Goal: Information Seeking & Learning: Learn about a topic

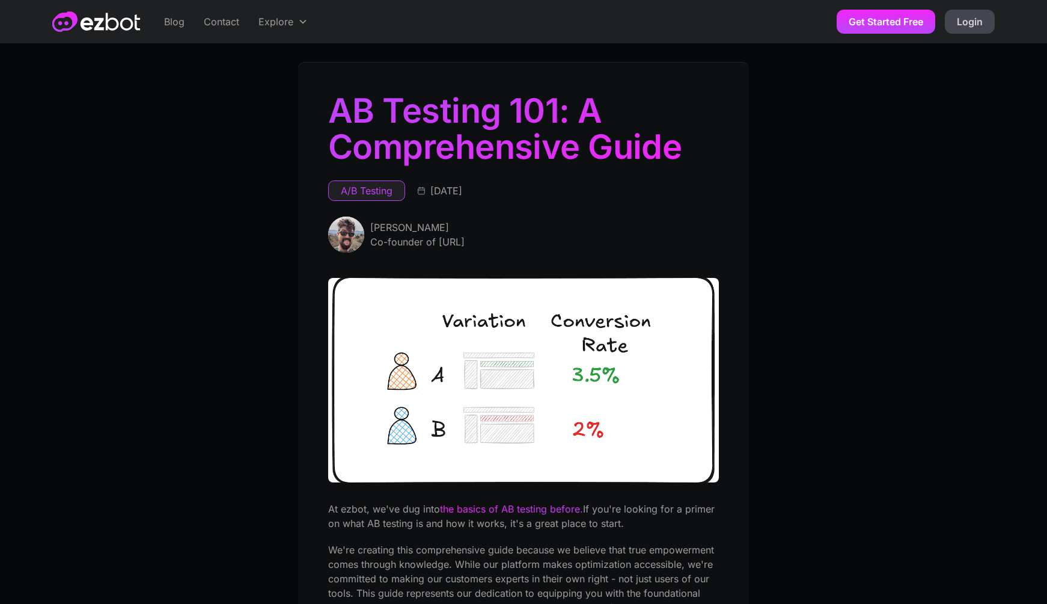
click at [170, 17] on link "Blog" at bounding box center [175, 21] width 40 height 43
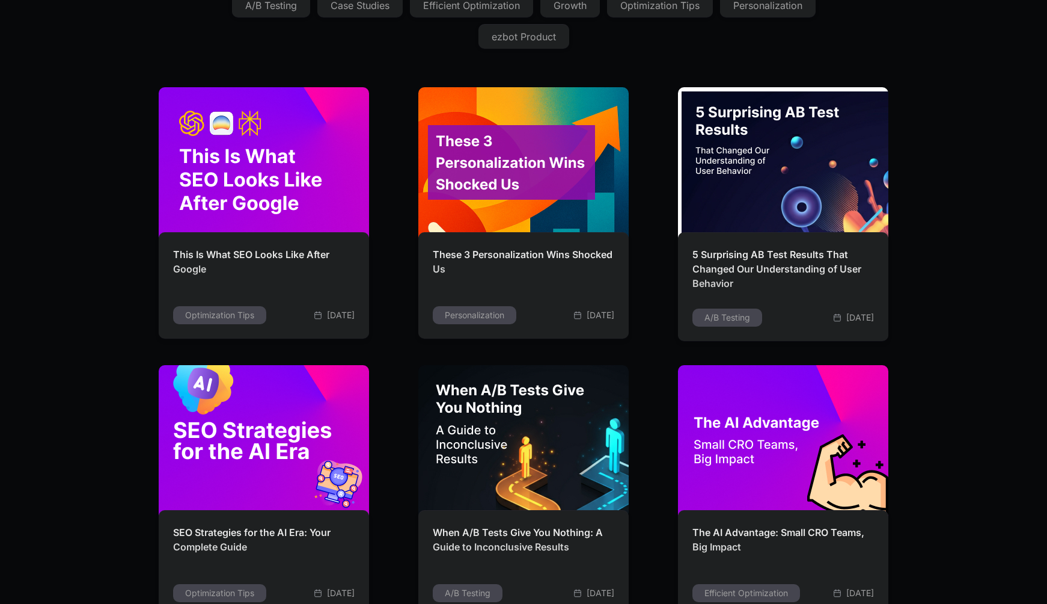
scroll to position [251, 0]
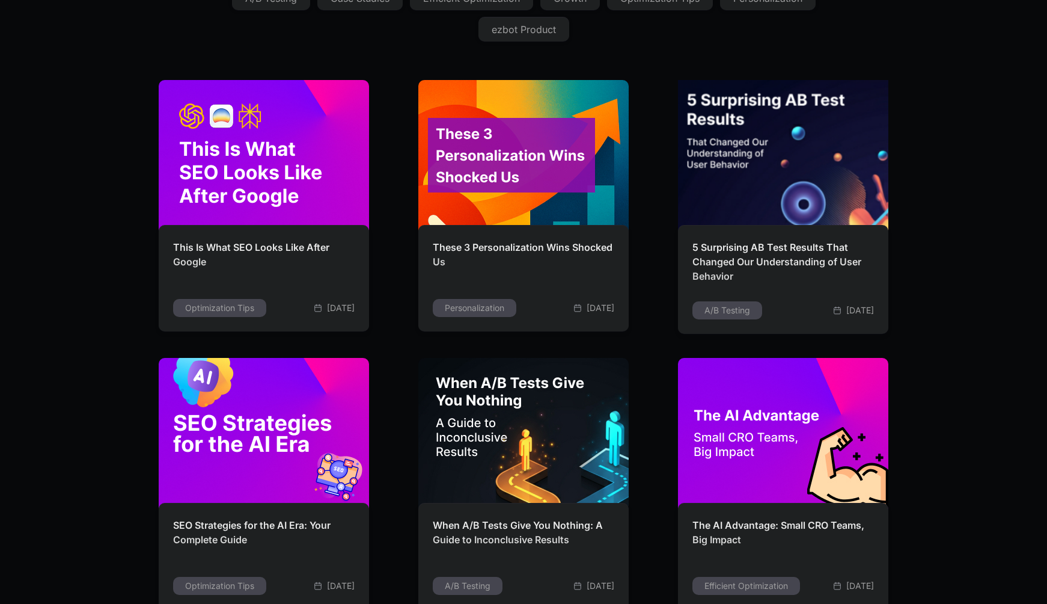
click at [709, 262] on h2 "5 Surprising AB Test Results That Changed Our Understanding of User Behavior" at bounding box center [784, 264] width 182 height 49
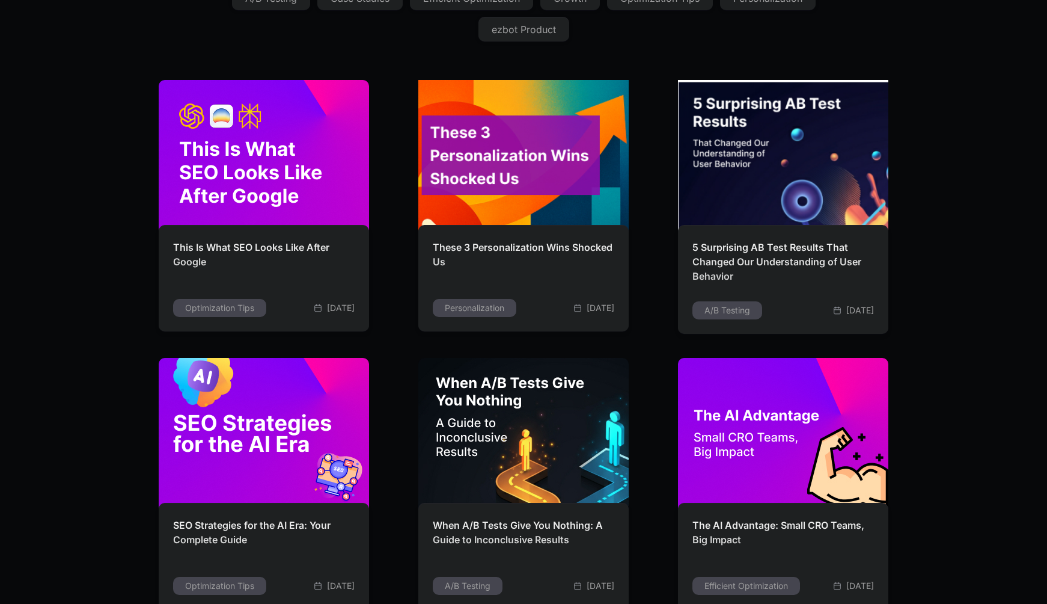
click at [548, 251] on h2 "These 3 Personalization Wins Shocked Us" at bounding box center [524, 257] width 182 height 35
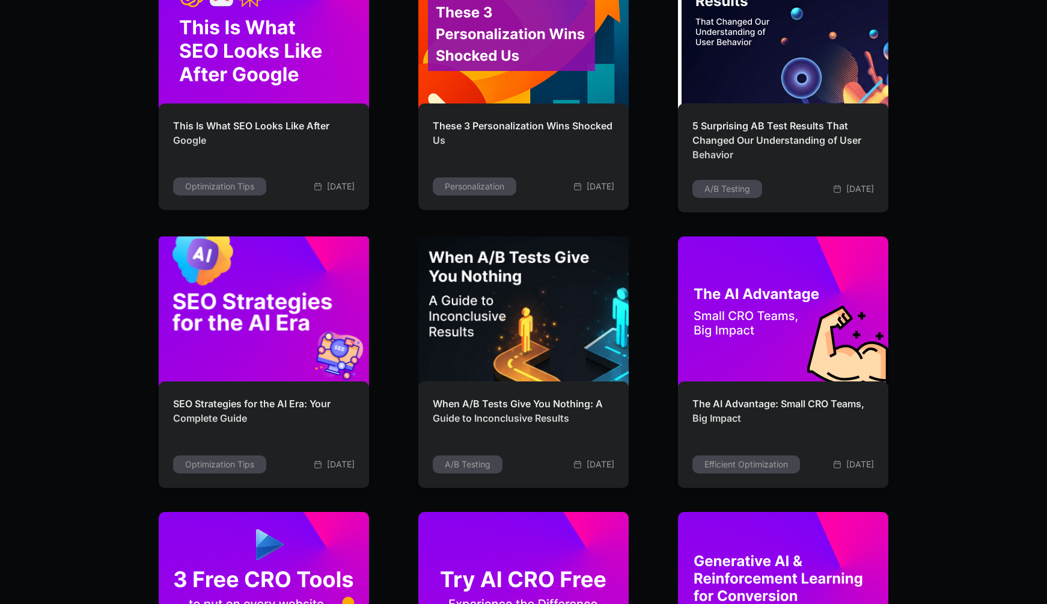
scroll to position [450, 0]
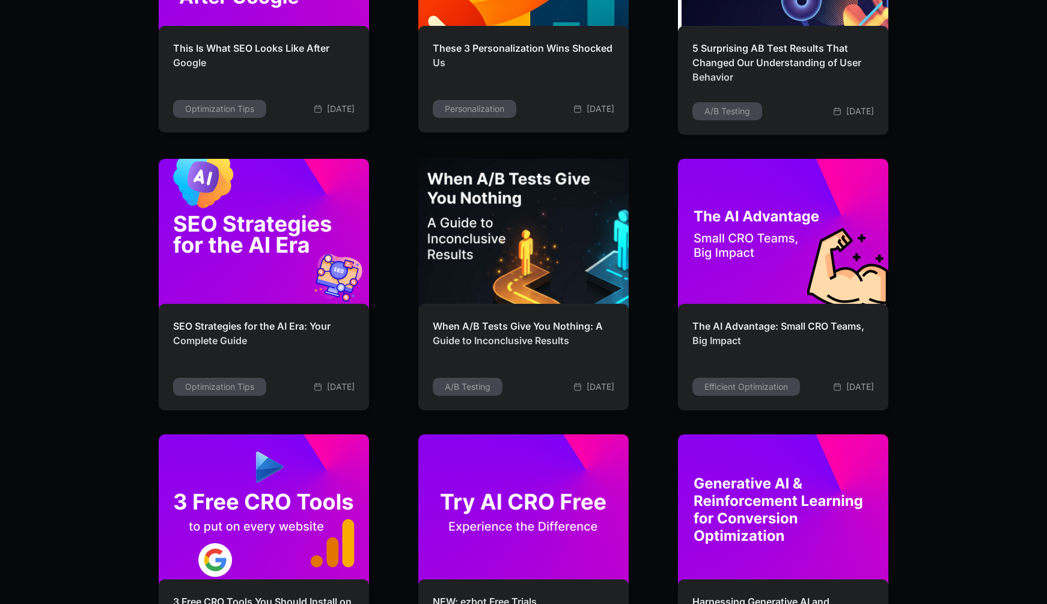
click at [517, 333] on h2 "When A/B Tests Give You Nothing: A Guide to Inconclusive Results" at bounding box center [524, 336] width 182 height 35
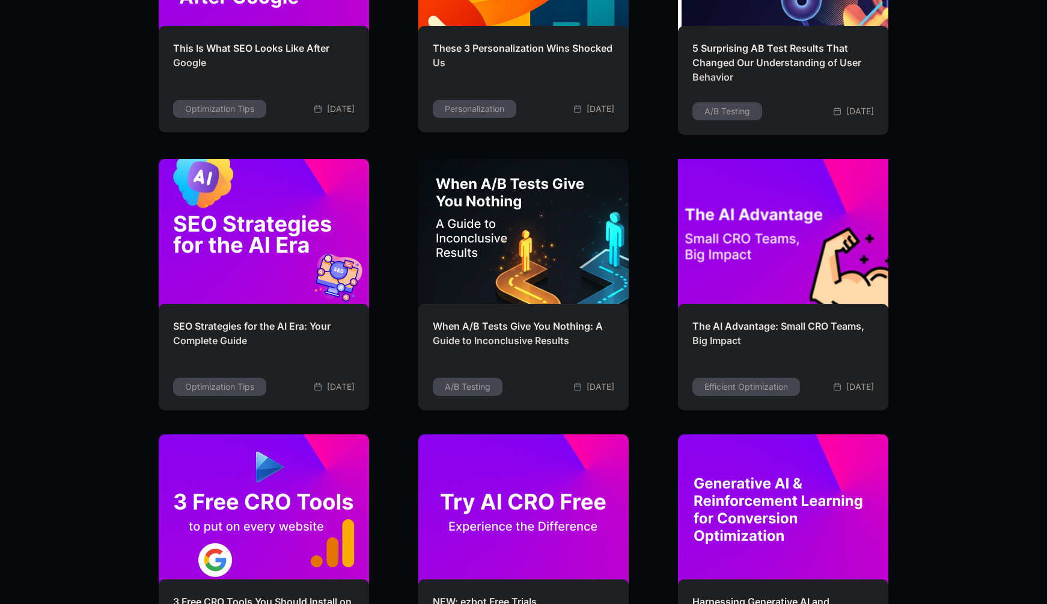
click at [776, 330] on h2 "The AI Advantage: Small CRO Teams, Big Impact" at bounding box center [784, 336] width 182 height 35
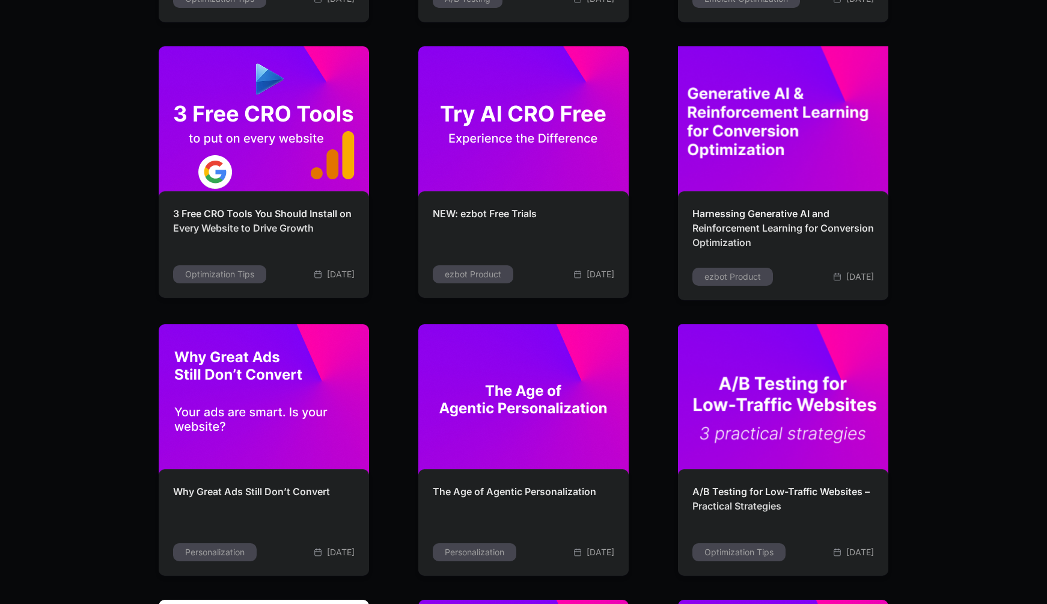
scroll to position [842, 0]
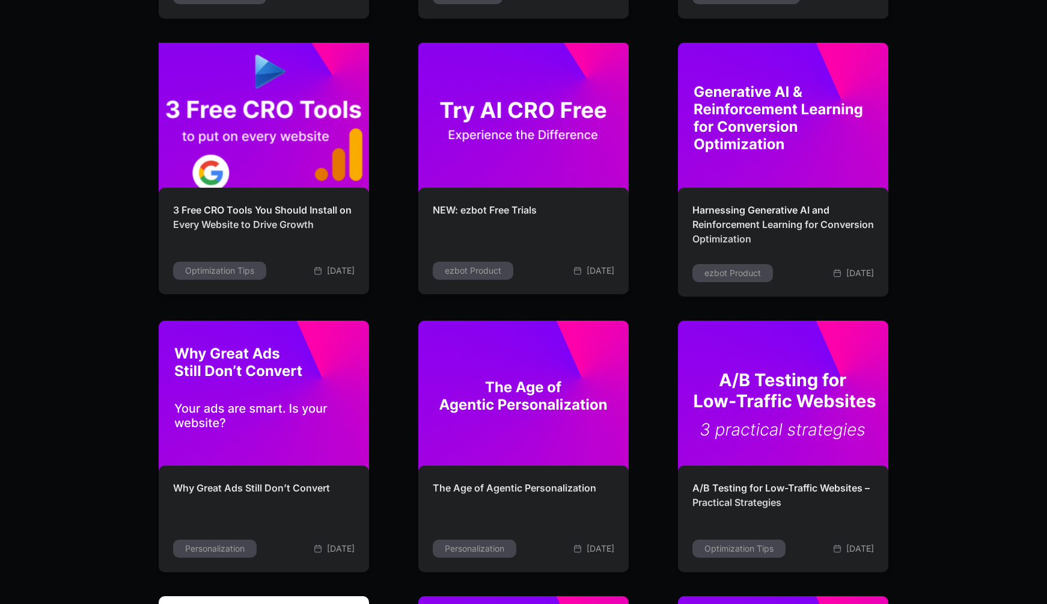
click at [302, 219] on h2 "3 Free CRO Tools You Should Install on Every Website to Drive Growth" at bounding box center [264, 220] width 182 height 35
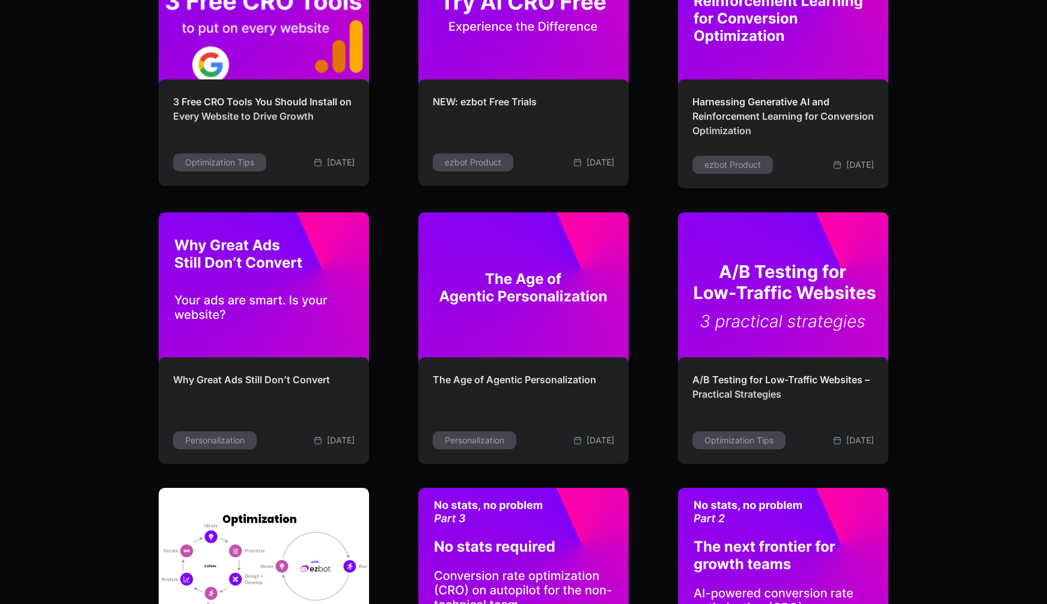
scroll to position [954, 0]
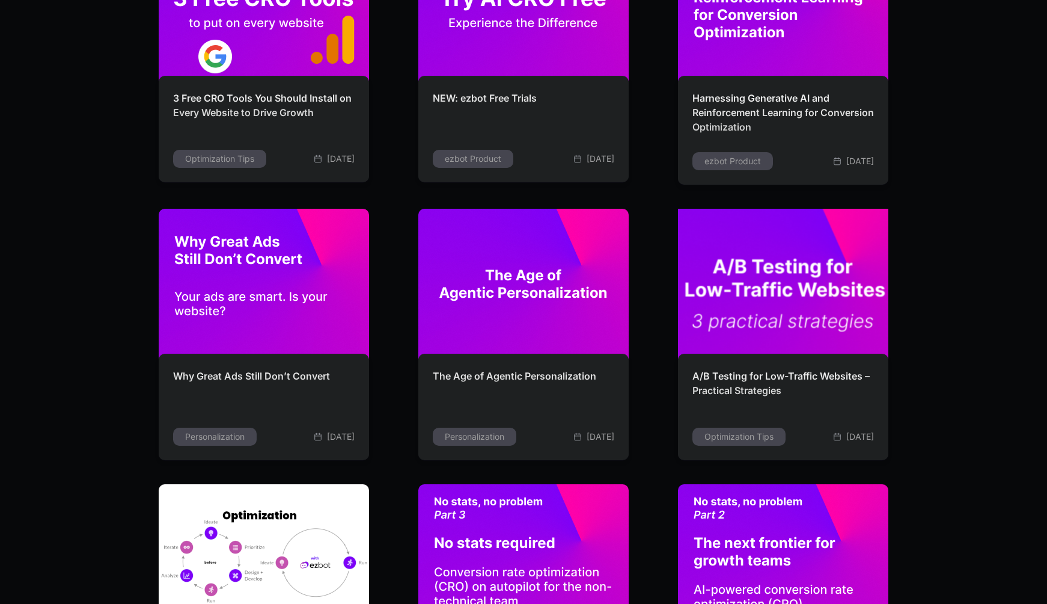
click at [792, 381] on h2 "A/B Testing for Low-Traffic Websites – Practical Strategies" at bounding box center [784, 386] width 182 height 35
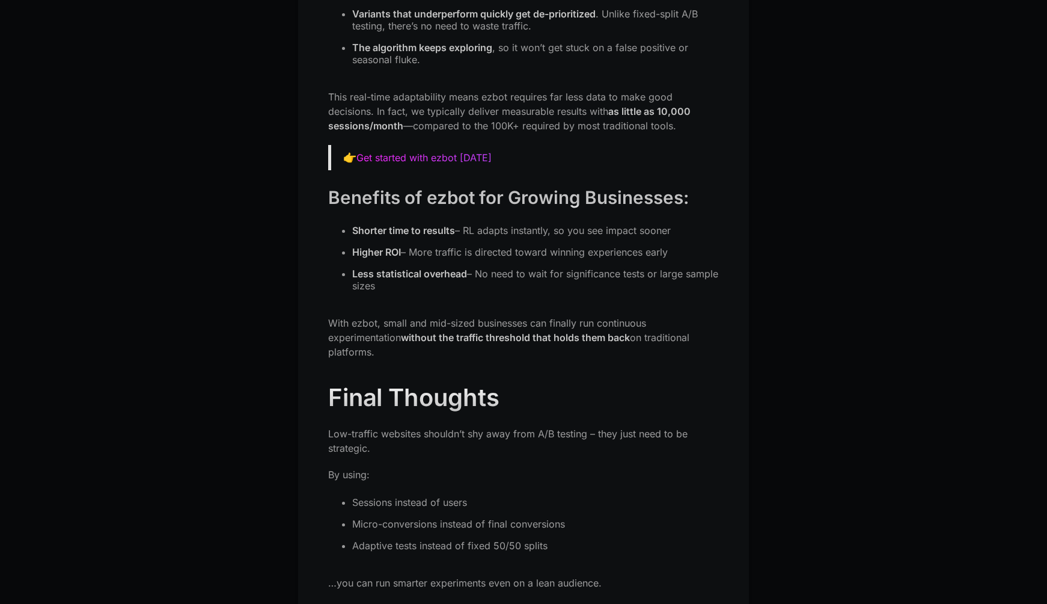
scroll to position [2576, 0]
